Goal: Feedback & Contribution: Submit feedback/report problem

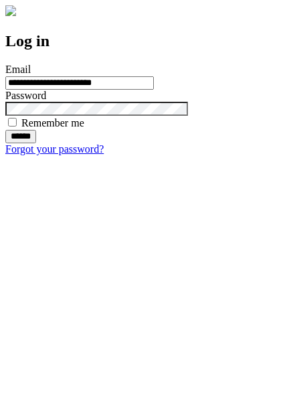
type input "**********"
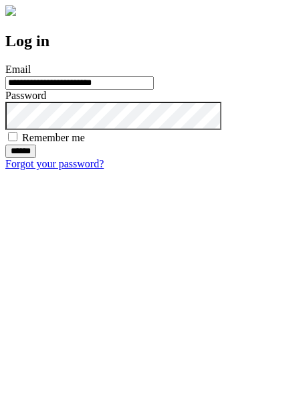
click at [36, 158] on input "******" at bounding box center [20, 151] width 31 height 13
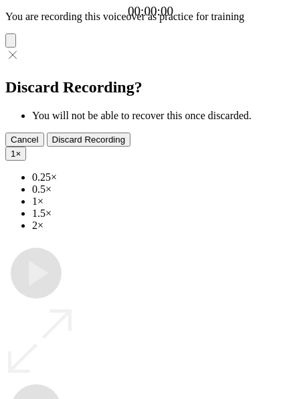
type input "**********"
